Goal: Check status: Check status

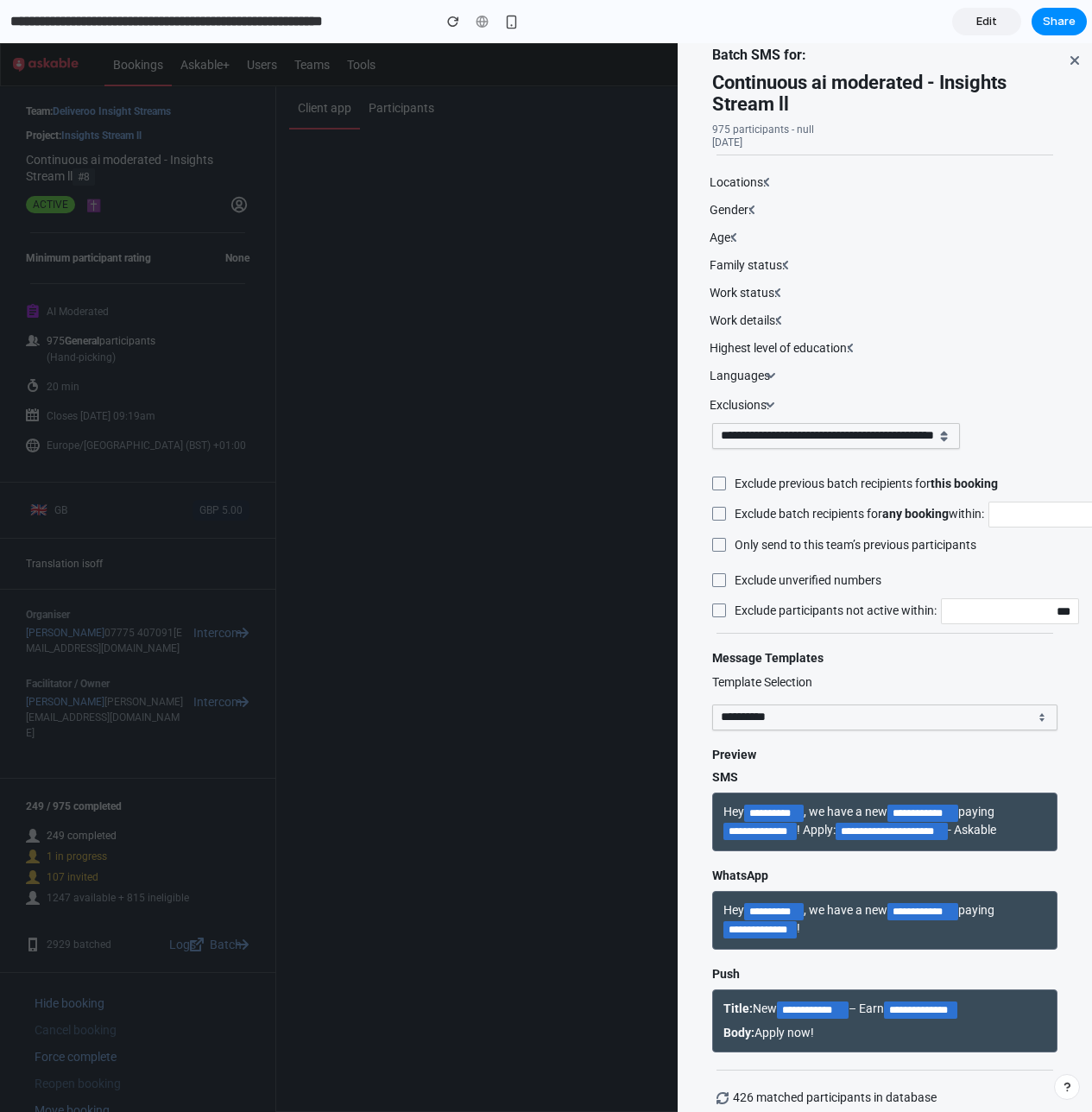
scroll to position [66, 0]
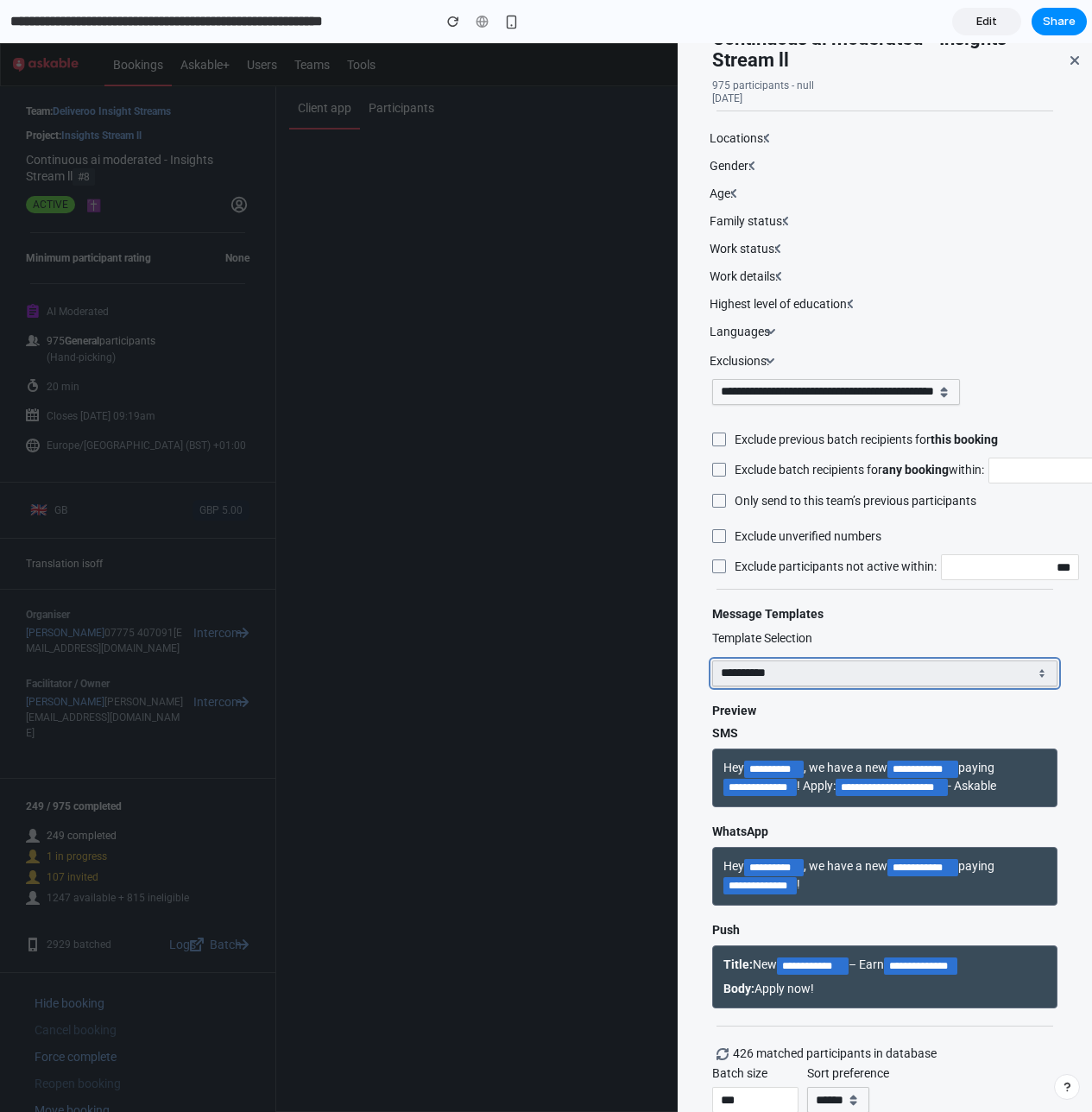
click at [828, 669] on select "**********" at bounding box center [885, 673] width 346 height 26
select select "*"
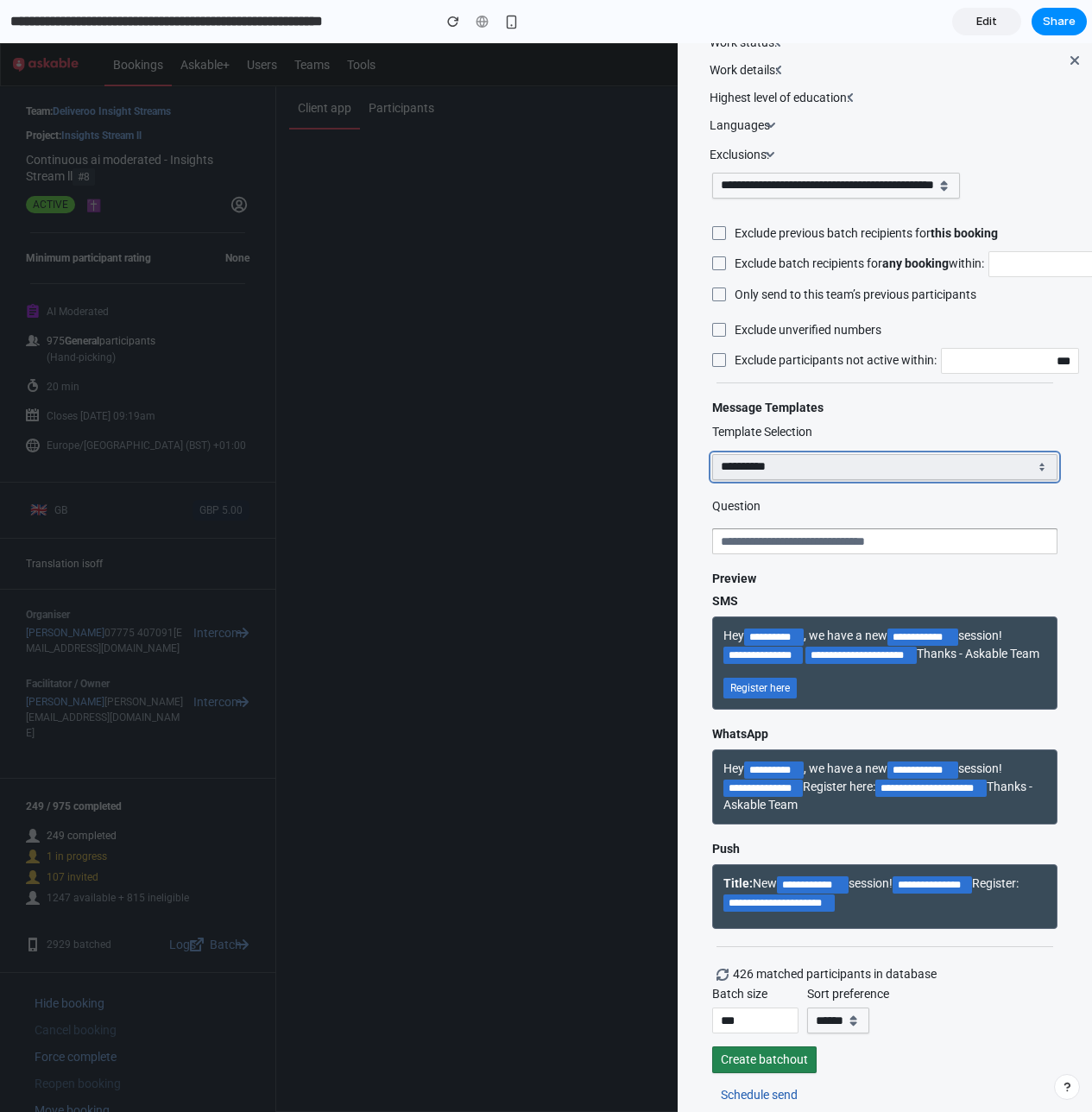
scroll to position [277, 0]
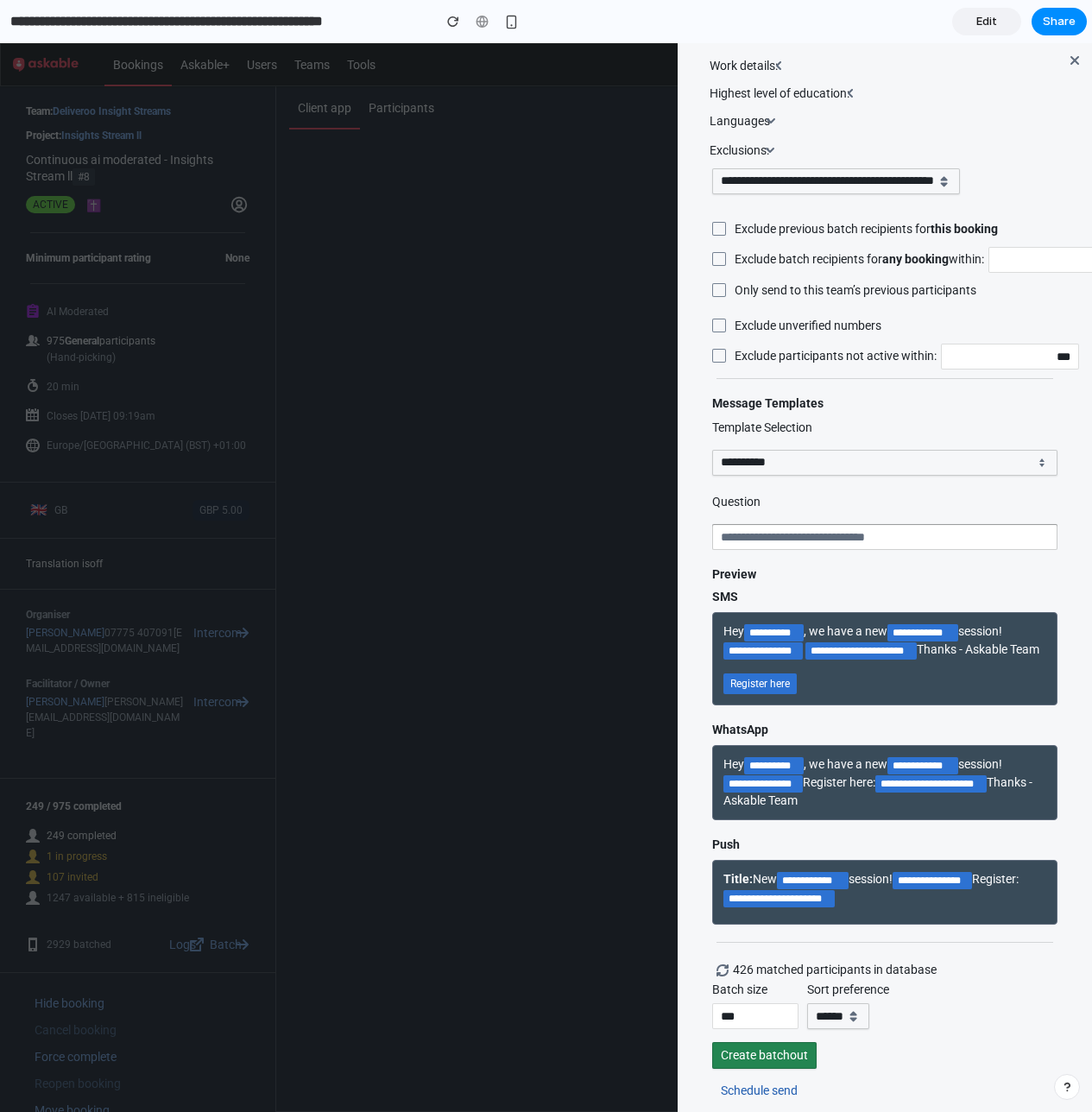
click at [821, 761] on span ", we have a new" at bounding box center [845, 764] width 84 height 14
drag, startPoint x: 821, startPoint y: 761, endPoint x: 826, endPoint y: 769, distance: 9.4
click at [826, 769] on span ", we have a new" at bounding box center [845, 764] width 84 height 14
click at [826, 770] on span ", we have a new" at bounding box center [845, 764] width 84 height 14
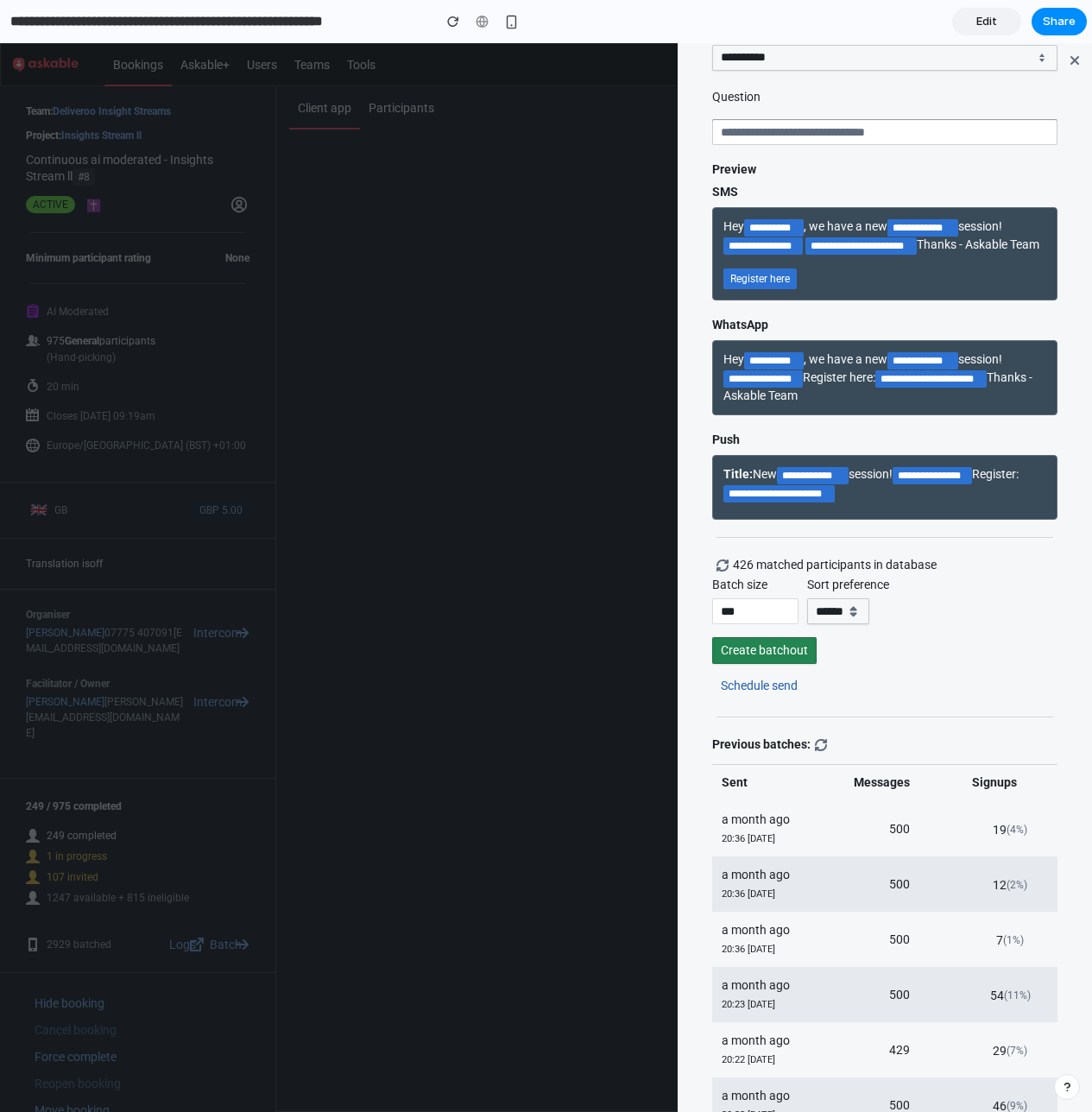
scroll to position [804, 0]
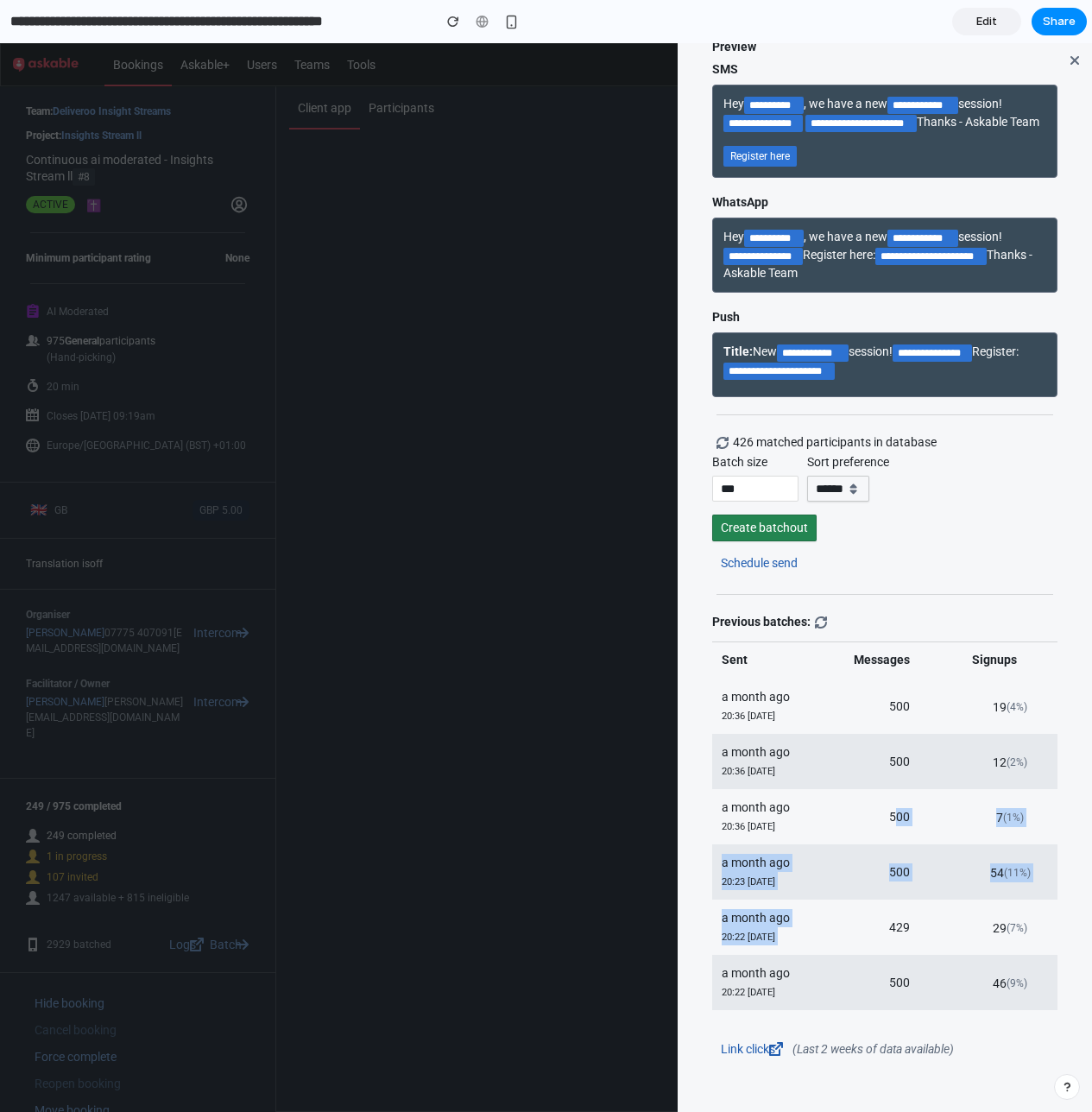
drag, startPoint x: 900, startPoint y: 819, endPoint x: 905, endPoint y: 918, distance: 99.1
click at [905, 918] on tbody "Sent Messages Signups a month ago 20:36 [DATE] 500 19 (4%) a month ago 20:36 [D…" at bounding box center [885, 826] width 346 height 369
click at [905, 918] on td "429" at bounding box center [896, 926] width 118 height 55
drag, startPoint x: 905, startPoint y: 918, endPoint x: 882, endPoint y: 795, distance: 125.1
click at [882, 795] on tbody "Sent Messages Signups a month ago 20:36 [DATE] 500 19 (4%) a month ago 20:36 [D…" at bounding box center [885, 826] width 346 height 369
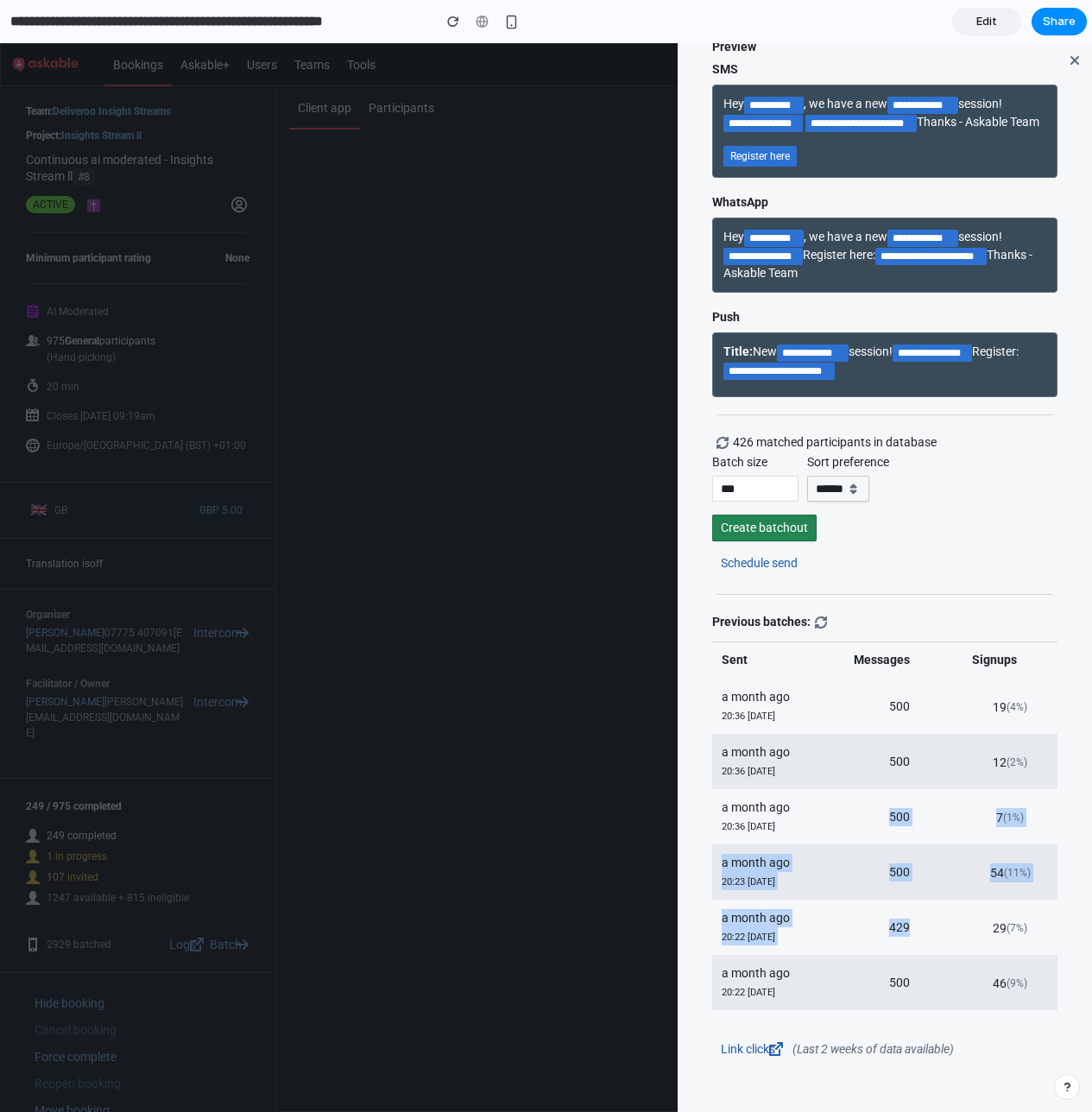
click at [882, 795] on td "500" at bounding box center [896, 816] width 118 height 55
click at [856, 652] on th "Messages" at bounding box center [896, 660] width 118 height 37
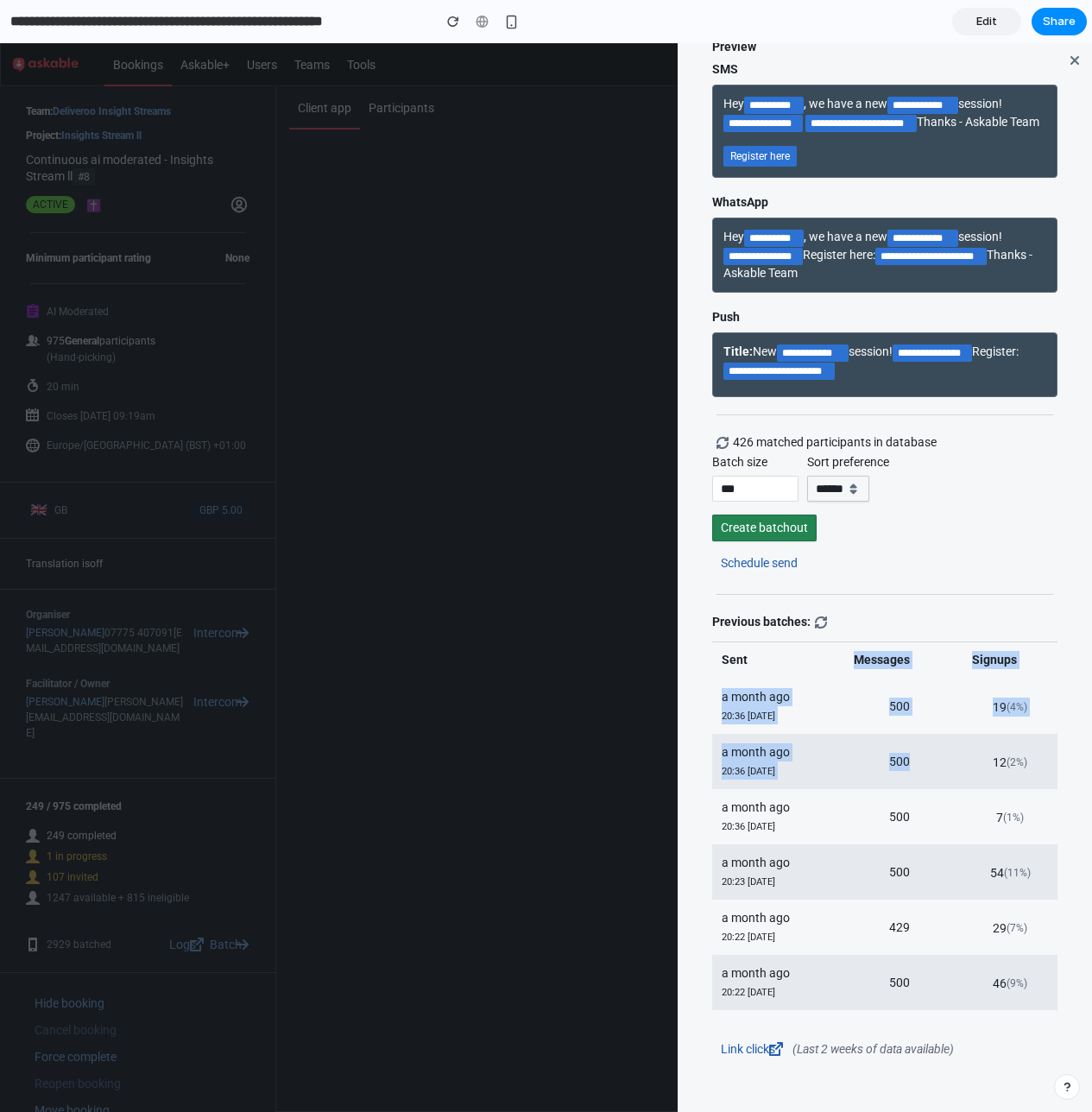
drag, startPoint x: 856, startPoint y: 652, endPoint x: 896, endPoint y: 761, distance: 116.1
click at [896, 761] on tbody "Sent Messages Signups a month ago 20:36 [DATE] 500 19 (4%) a month ago 20:36 [D…" at bounding box center [885, 826] width 346 height 369
click at [896, 761] on td "500" at bounding box center [896, 761] width 118 height 55
click at [550, 207] on div at bounding box center [546, 577] width 1092 height 1069
